Goal: Task Accomplishment & Management: Manage account settings

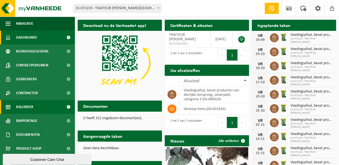
click at [21, 107] on span "Kalender" at bounding box center [24, 107] width 17 height 14
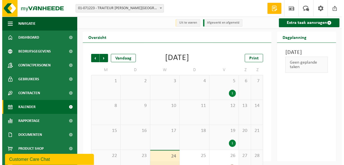
scroll to position [41, 0]
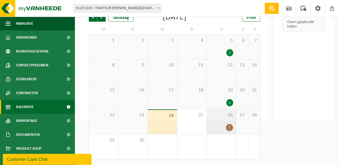
click at [230, 123] on div "26" at bounding box center [221, 121] width 29 height 25
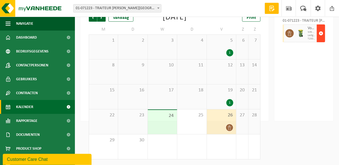
click at [319, 42] on button "button" at bounding box center [321, 33] width 8 height 18
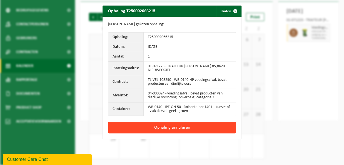
click at [152, 126] on button "Ophaling annuleren" at bounding box center [172, 128] width 128 height 12
